Goal: Information Seeking & Learning: Stay updated

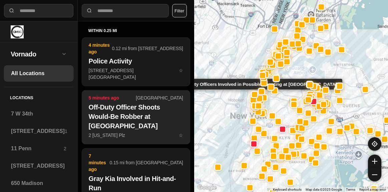
click at [156, 106] on h2 "Off-Duty Officer Shoots Would-Be Robber at [GEOGRAPHIC_DATA]" at bounding box center [136, 116] width 94 height 28
